Goal: Task Accomplishment & Management: Use online tool/utility

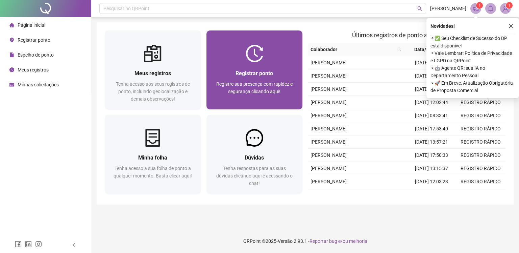
click at [258, 82] on span "Registre sua presença com rapidez e segurança clicando aqui!" at bounding box center [254, 87] width 76 height 13
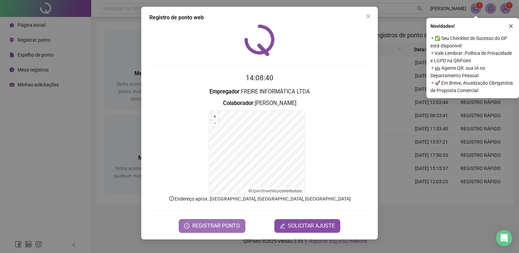
click at [222, 225] on span "REGISTRAR PONTO" at bounding box center [216, 226] width 48 height 8
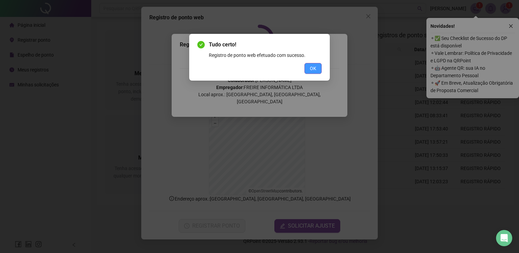
click at [320, 69] on button "OK" at bounding box center [313, 68] width 17 height 11
